Goal: Task Accomplishment & Management: Complete application form

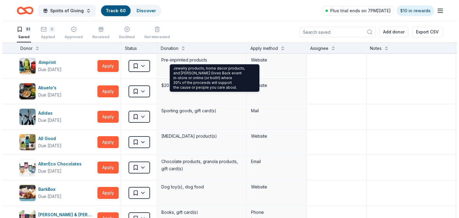
scroll to position [698, 0]
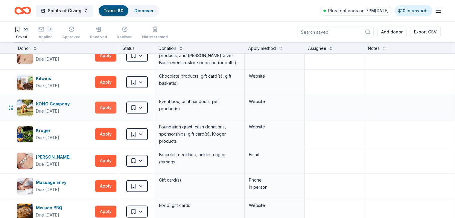
click at [116, 103] on button "Apply" at bounding box center [105, 108] width 21 height 12
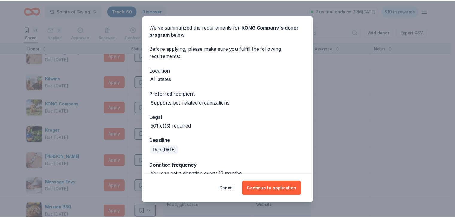
scroll to position [31, 0]
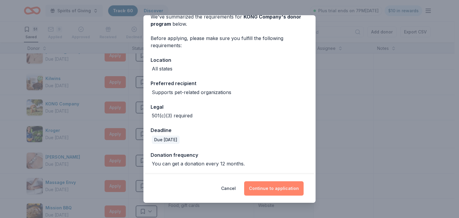
click at [276, 188] on button "Continue to application" at bounding box center [273, 188] width 59 height 14
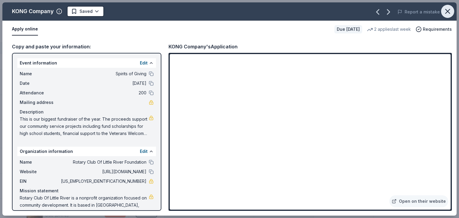
click at [445, 10] on icon "button" at bounding box center [448, 11] width 8 height 8
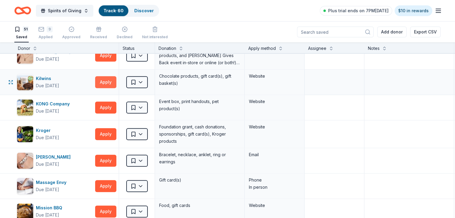
click at [112, 80] on button "Apply" at bounding box center [105, 82] width 21 height 12
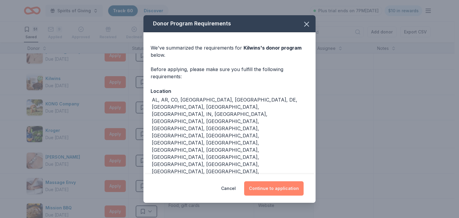
click at [275, 181] on button "Continue to application" at bounding box center [273, 188] width 59 height 14
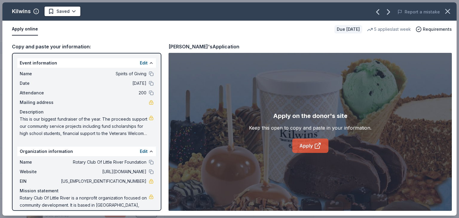
click at [311, 145] on link "Apply" at bounding box center [310, 146] width 36 height 14
click at [446, 10] on icon "button" at bounding box center [448, 11] width 8 height 8
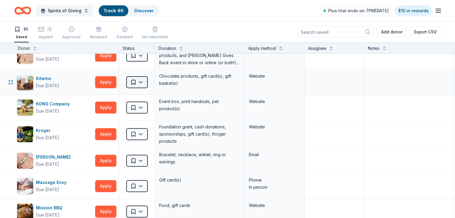
click at [151, 79] on html "Spirits of Giving Track · 60 Discover Plus trial ends on 7PM[DATE] $10 in rewar…" at bounding box center [227, 109] width 455 height 218
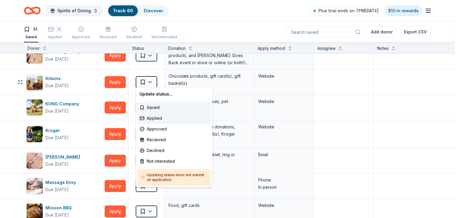
click at [155, 118] on div "Applied" at bounding box center [174, 118] width 74 height 11
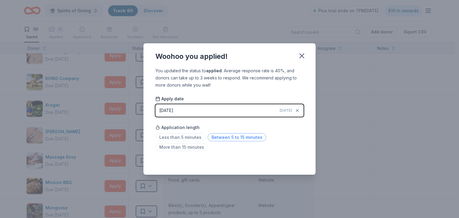
click at [221, 137] on span "Between 5 to 15 minutes" at bounding box center [237, 137] width 59 height 8
click at [300, 55] on icon "button" at bounding box center [302, 56] width 8 height 8
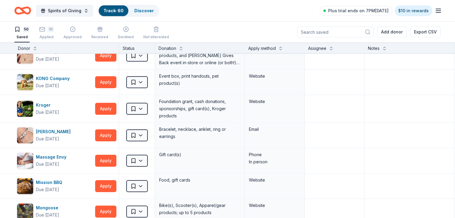
scroll to position [686, 0]
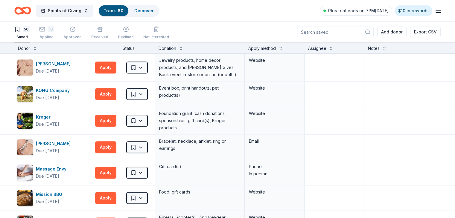
click at [268, 7] on div "Spirits of Giving Track · 60 Discover Plus trial ends on 7PM[DATE] $10 in rewar…" at bounding box center [227, 11] width 426 height 14
